Goal: Task Accomplishment & Management: Complete application form

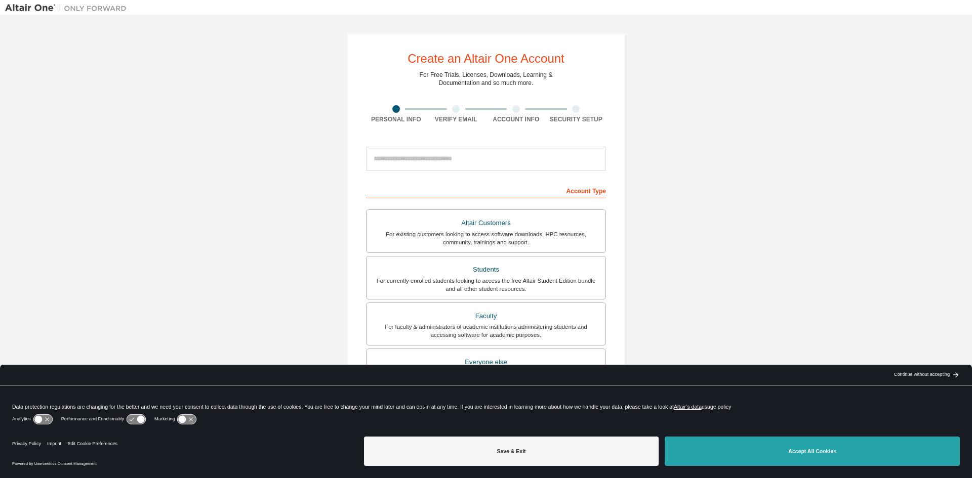
click at [721, 446] on button "Accept All Cookies" at bounding box center [811, 451] width 295 height 29
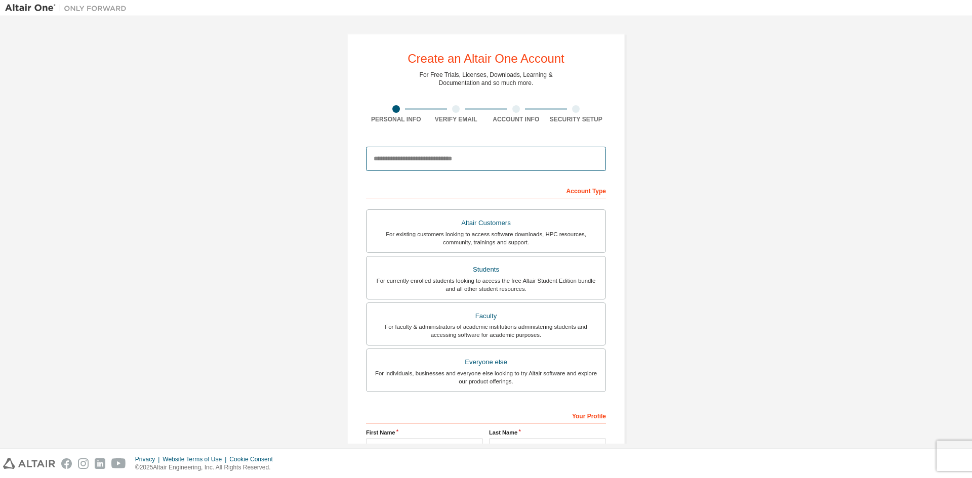
click at [484, 157] on input "email" at bounding box center [486, 159] width 240 height 24
type input "**********"
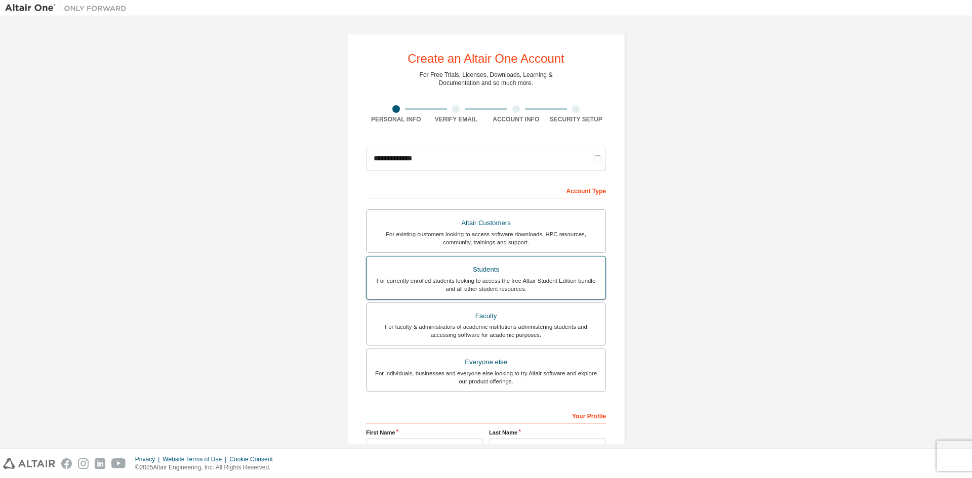
click at [548, 271] on div "Students" at bounding box center [485, 270] width 227 height 14
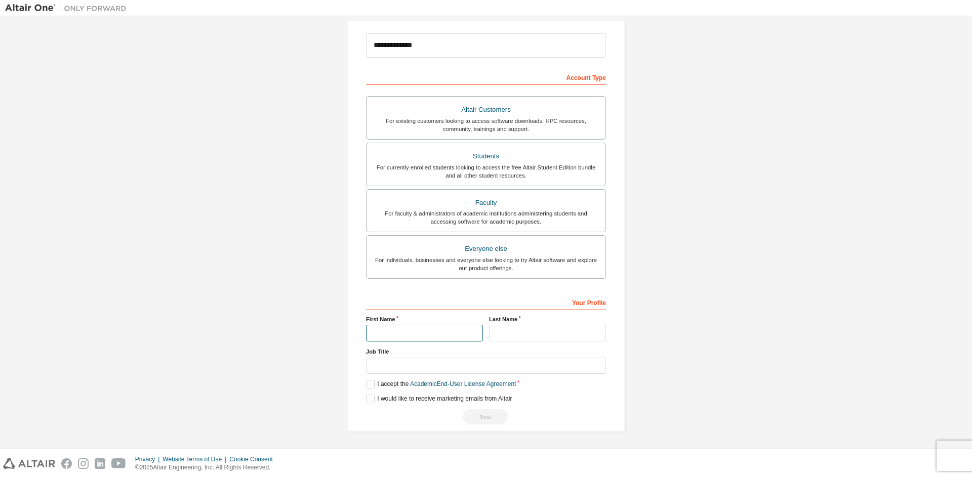
click at [423, 330] on input "text" at bounding box center [424, 333] width 117 height 17
type input "*****"
click at [500, 340] on input "text" at bounding box center [547, 333] width 117 height 17
type input "****"
click at [381, 369] on input "text" at bounding box center [486, 366] width 240 height 17
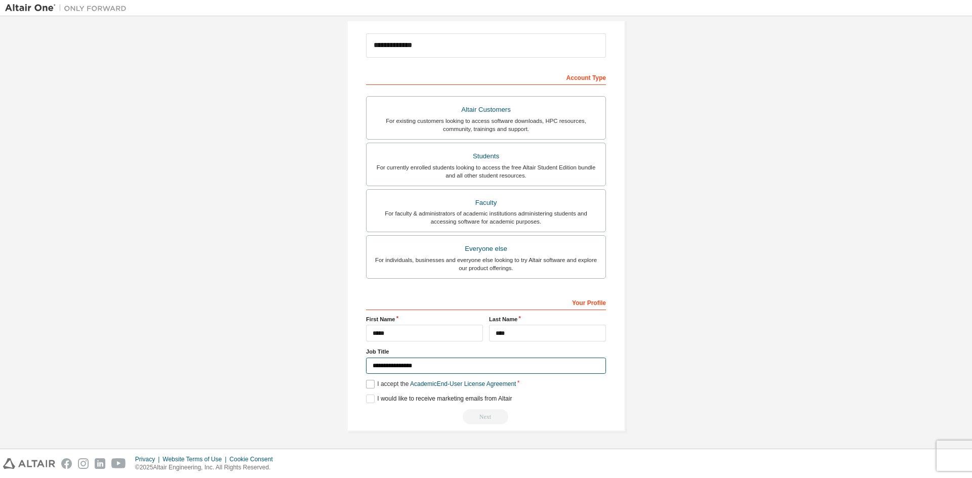
type input "**********"
click at [370, 386] on label "I accept the Academic End-User License Agreement" at bounding box center [441, 384] width 150 height 9
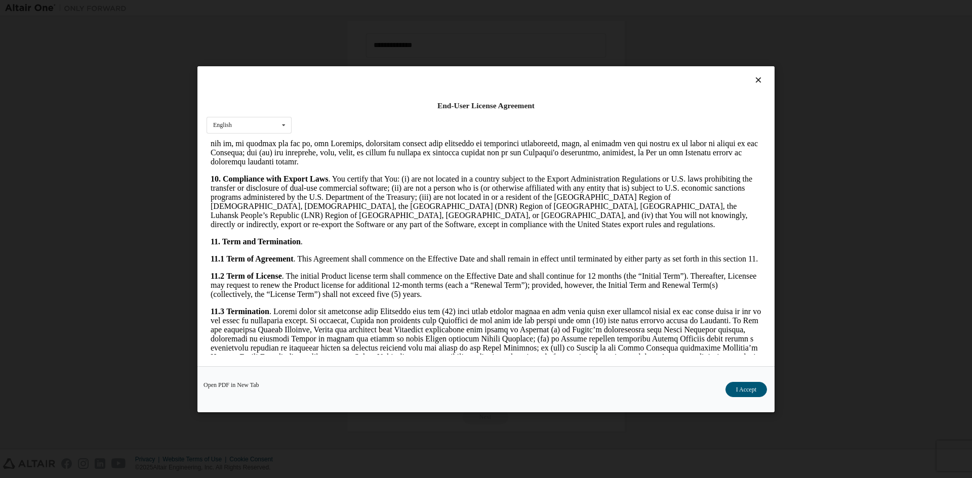
scroll to position [1063, 0]
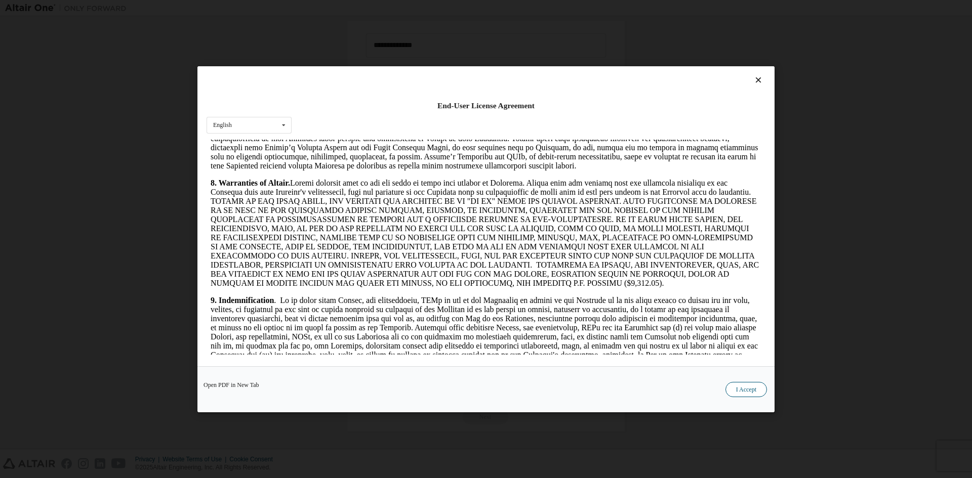
click at [731, 383] on button "I Accept" at bounding box center [745, 389] width 41 height 15
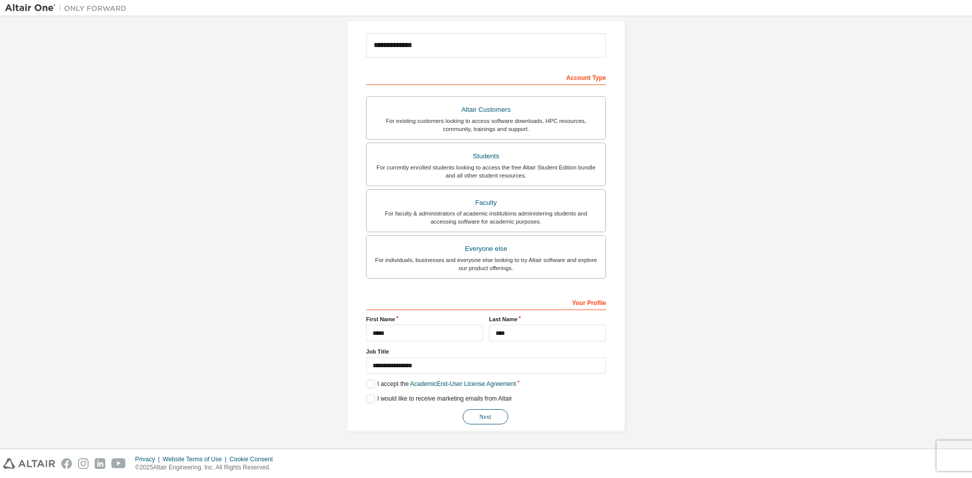
click at [491, 411] on button "Next" at bounding box center [486, 416] width 46 height 15
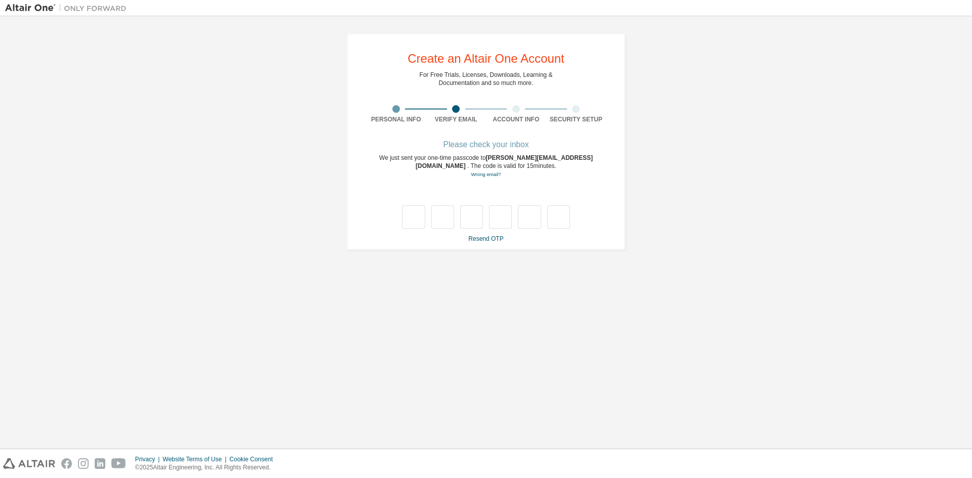
scroll to position [0, 0]
click at [411, 217] on input "text" at bounding box center [413, 216] width 23 height 23
type input "*"
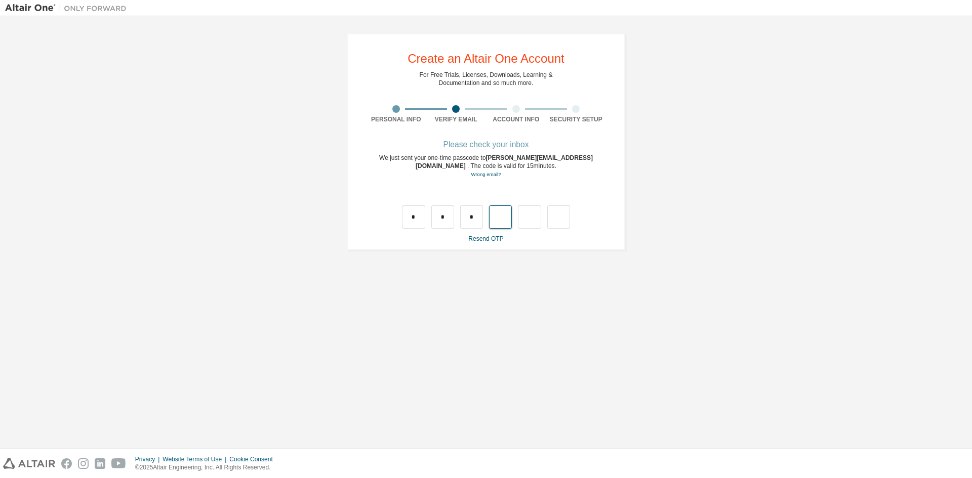
type input "*"
click at [418, 209] on input "text" at bounding box center [413, 216] width 23 height 23
type input "*"
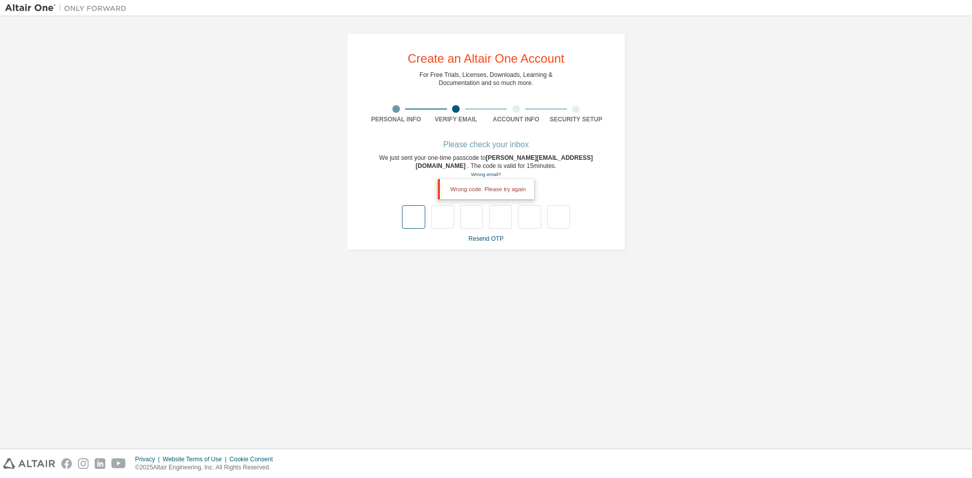
type input "*"
